Goal: Task Accomplishment & Management: Manage account settings

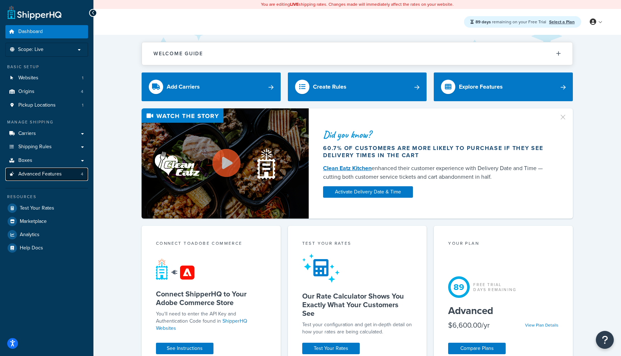
click at [70, 174] on link "Advanced Features 4" at bounding box center [46, 174] width 83 height 13
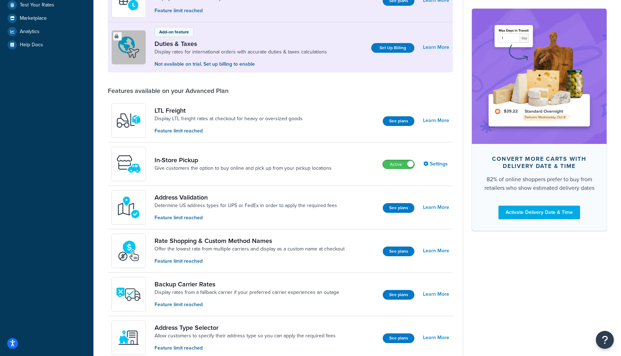
scroll to position [374, 0]
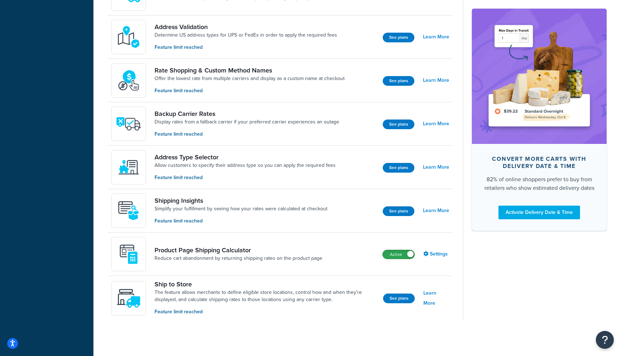
click at [401, 253] on label "Active" at bounding box center [399, 254] width 32 height 9
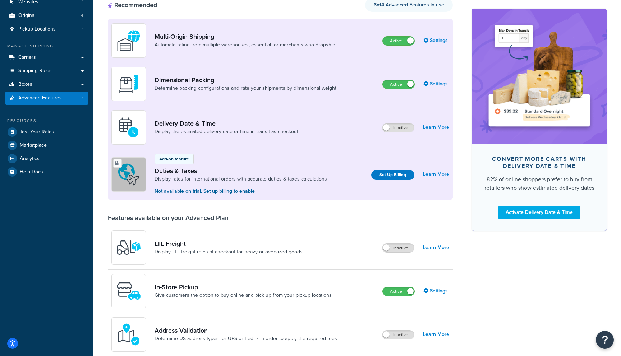
scroll to position [0, 0]
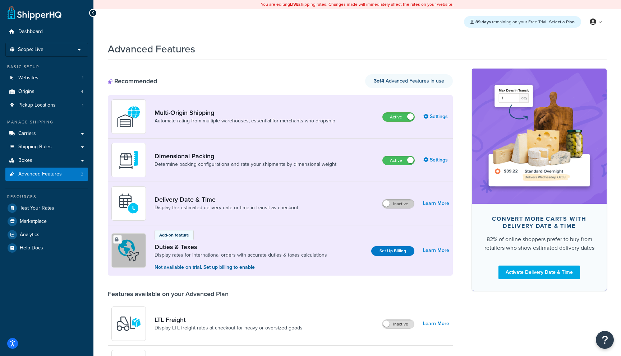
click at [398, 204] on label "Inactive" at bounding box center [398, 204] width 32 height 9
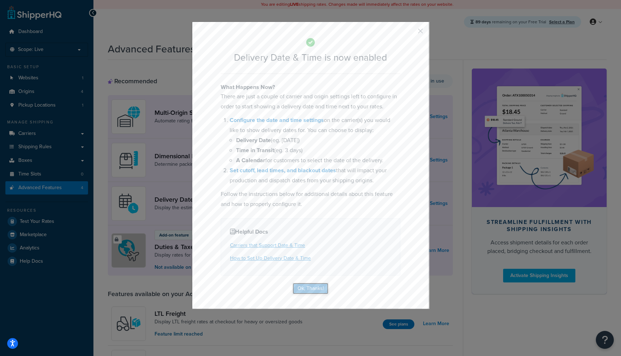
click at [320, 289] on button "Ok, Thanks!" at bounding box center [310, 288] width 36 height 11
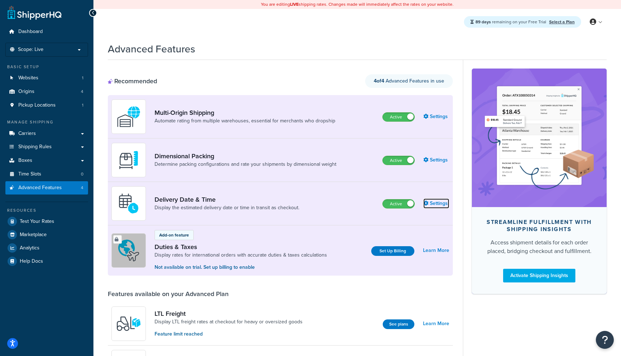
click at [444, 204] on link "Settings" at bounding box center [436, 204] width 26 height 10
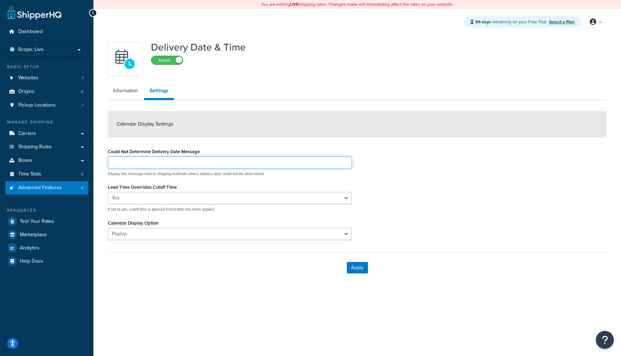
click at [176, 165] on input "Could Not Determine Delivery Date Message" at bounding box center [230, 163] width 244 height 12
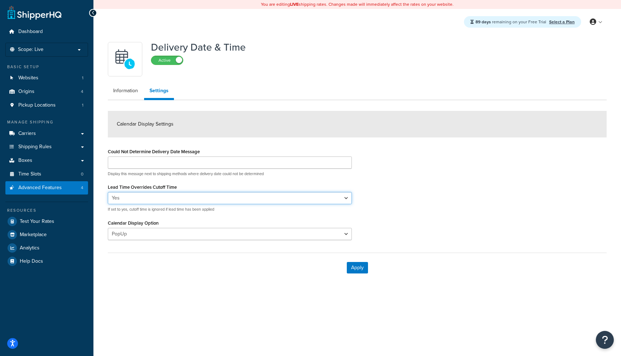
click at [169, 198] on select "Yes No" at bounding box center [230, 198] width 244 height 12
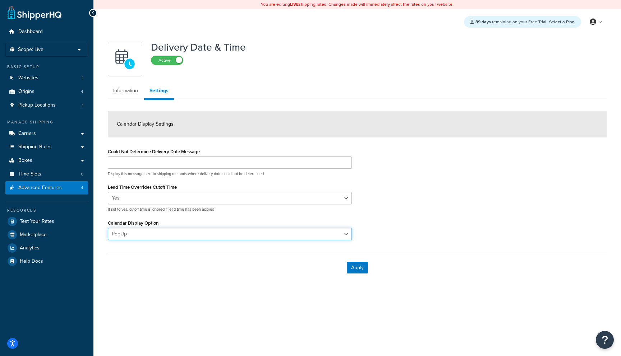
click at [190, 235] on select "PopUp Inline" at bounding box center [230, 234] width 244 height 12
click at [126, 98] on ul "Information Settings" at bounding box center [357, 92] width 499 height 17
click at [126, 91] on link "Information" at bounding box center [126, 91] width 36 height 14
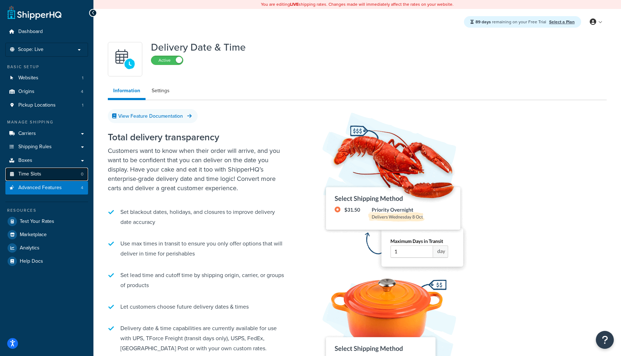
click at [54, 175] on link "Time Slots 0" at bounding box center [46, 174] width 83 height 13
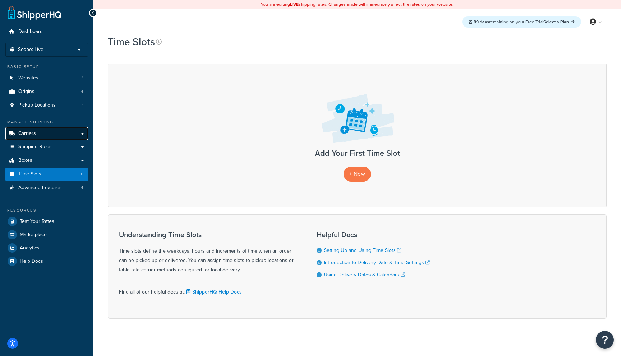
click at [62, 134] on link "Carriers" at bounding box center [46, 133] width 83 height 13
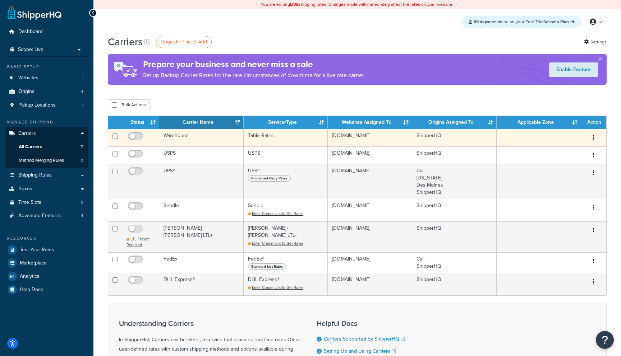
click at [199, 143] on td "Warehouse" at bounding box center [201, 138] width 84 height 18
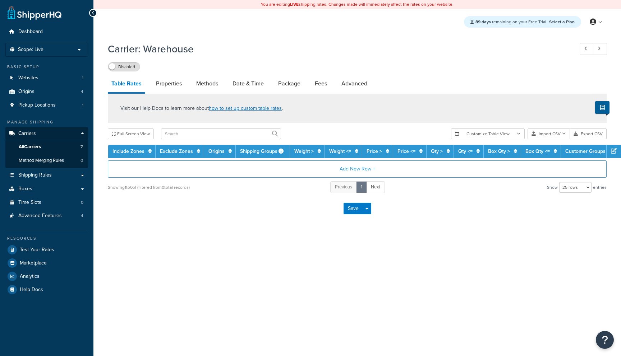
select select "25"
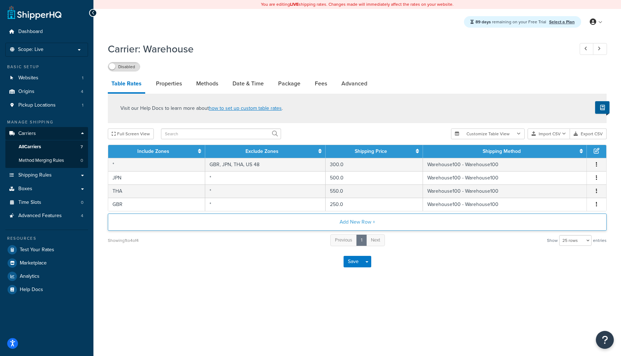
click at [354, 224] on button "Add New Row +" at bounding box center [357, 222] width 499 height 17
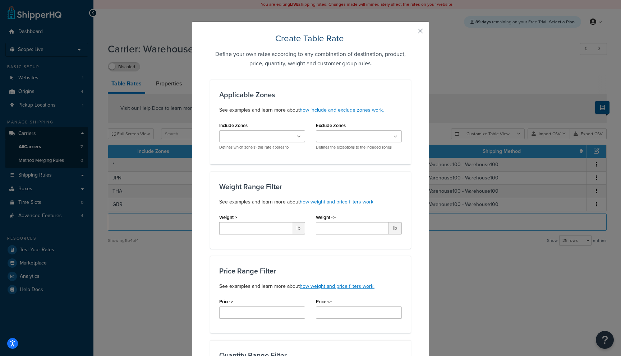
click at [444, 91] on div "Create Table Rate Define your own rates according to any combination of destina…" at bounding box center [310, 178] width 621 height 356
click at [411, 33] on button "button" at bounding box center [410, 34] width 2 height 2
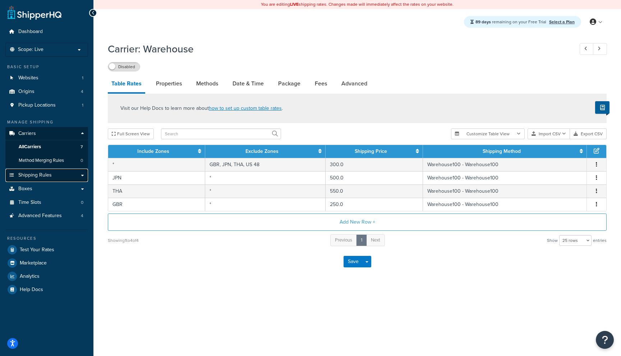
click at [63, 175] on link "Shipping Rules" at bounding box center [46, 175] width 83 height 13
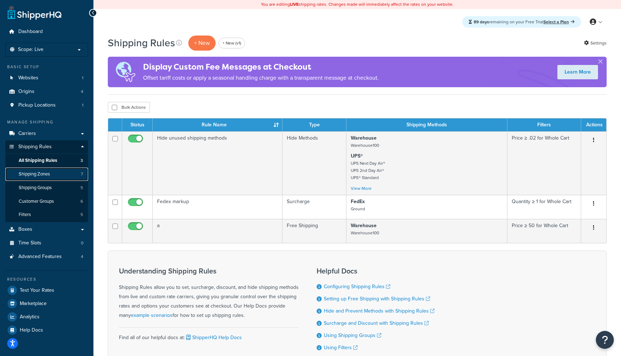
click at [51, 168] on link "Shipping Zones 7" at bounding box center [46, 174] width 83 height 13
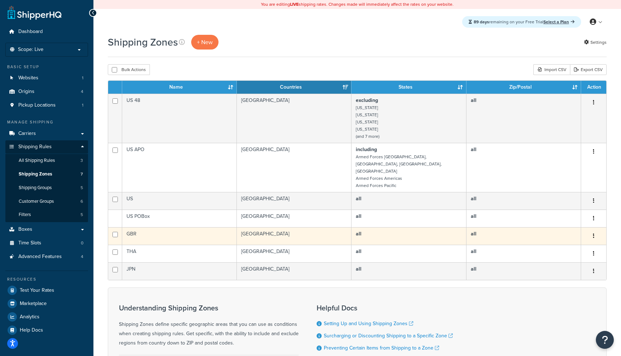
click at [196, 227] on td "GBR" at bounding box center [179, 236] width 115 height 18
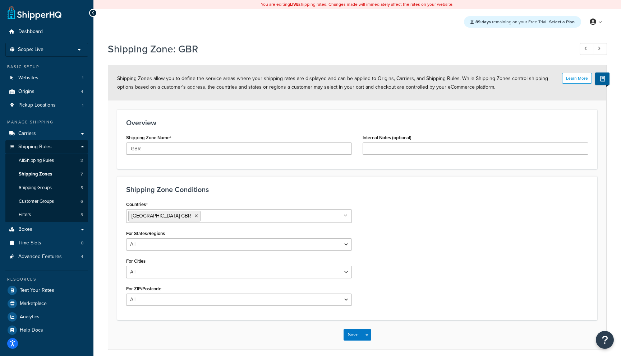
click at [93, 12] on icon at bounding box center [93, 12] width 3 height 5
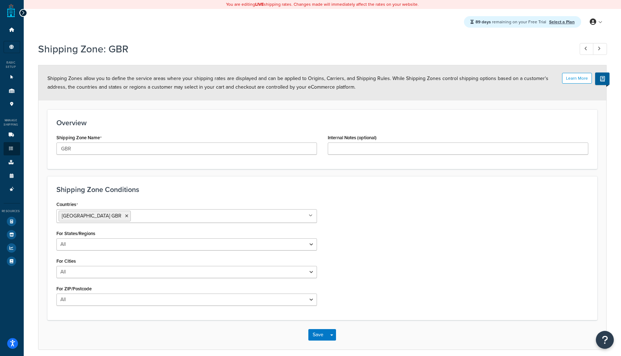
click at [26, 13] on div at bounding box center [23, 13] width 8 height 8
click at [23, 14] on icon at bounding box center [23, 12] width 3 height 5
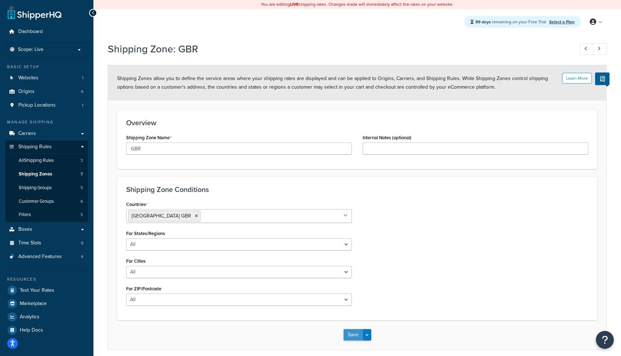
click at [352, 332] on button "Save" at bounding box center [352, 334] width 19 height 11
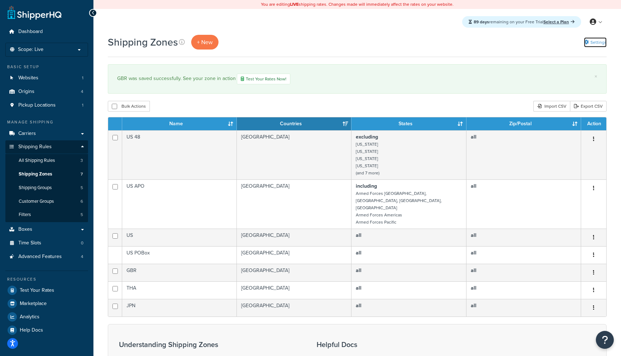
click at [600, 42] on link "Settings" at bounding box center [595, 42] width 23 height 10
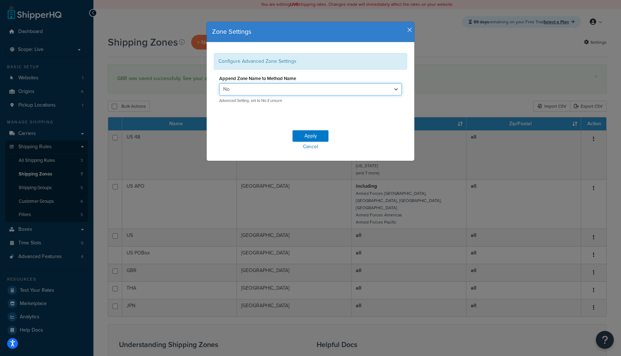
click at [312, 88] on select "Yes No" at bounding box center [310, 89] width 182 height 12
click at [408, 30] on icon "button" at bounding box center [409, 30] width 5 height 6
